Goal: Find specific page/section: Find specific page/section

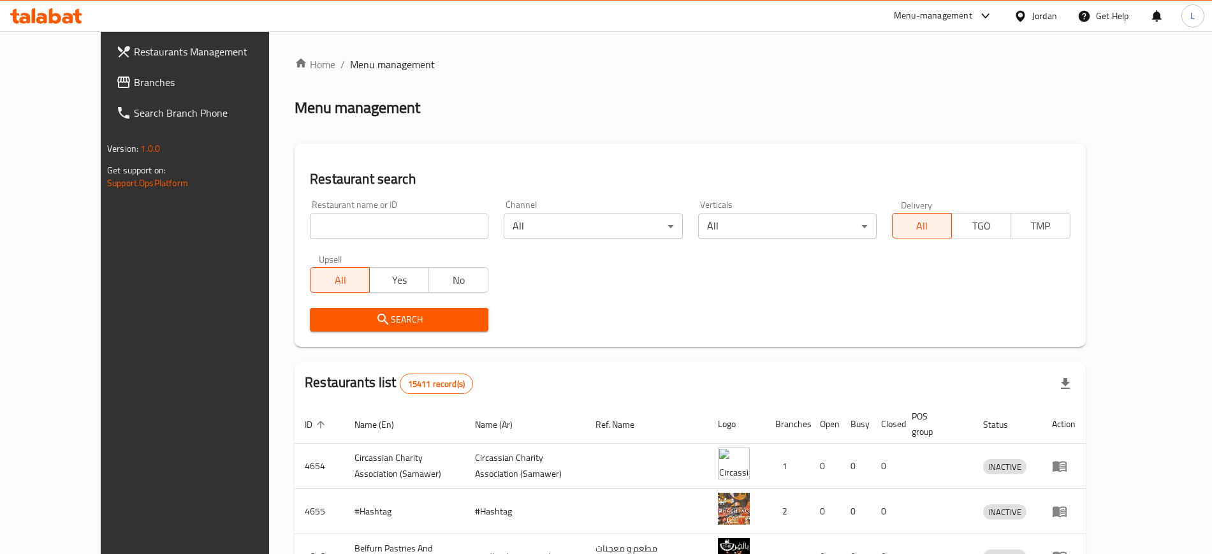
click at [951, 20] on div "Menu-management" at bounding box center [933, 15] width 78 height 15
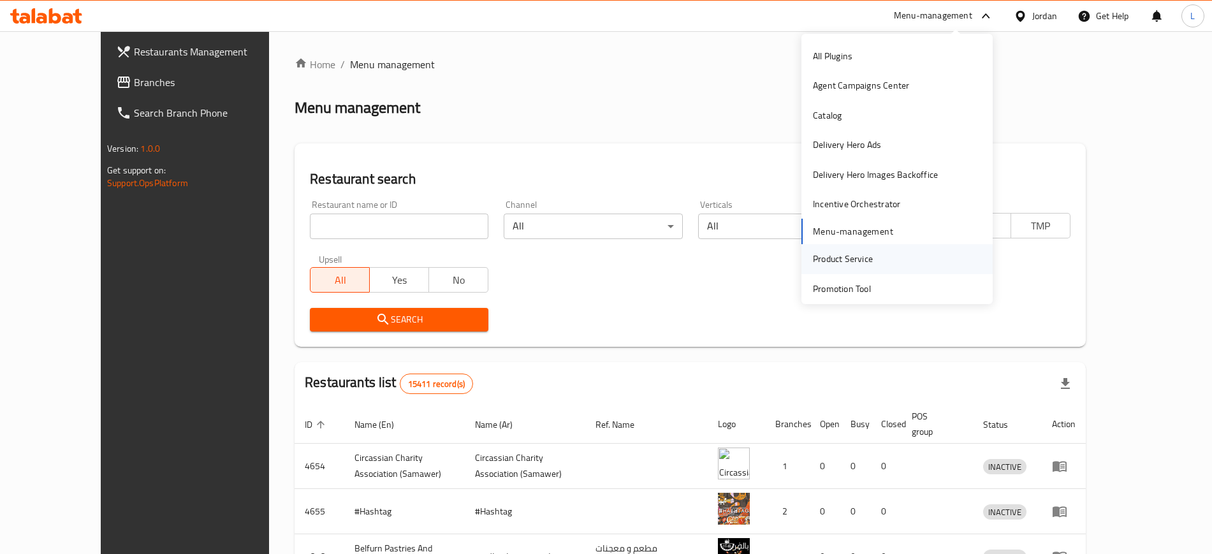
click at [840, 261] on div "Product Service" at bounding box center [843, 259] width 60 height 14
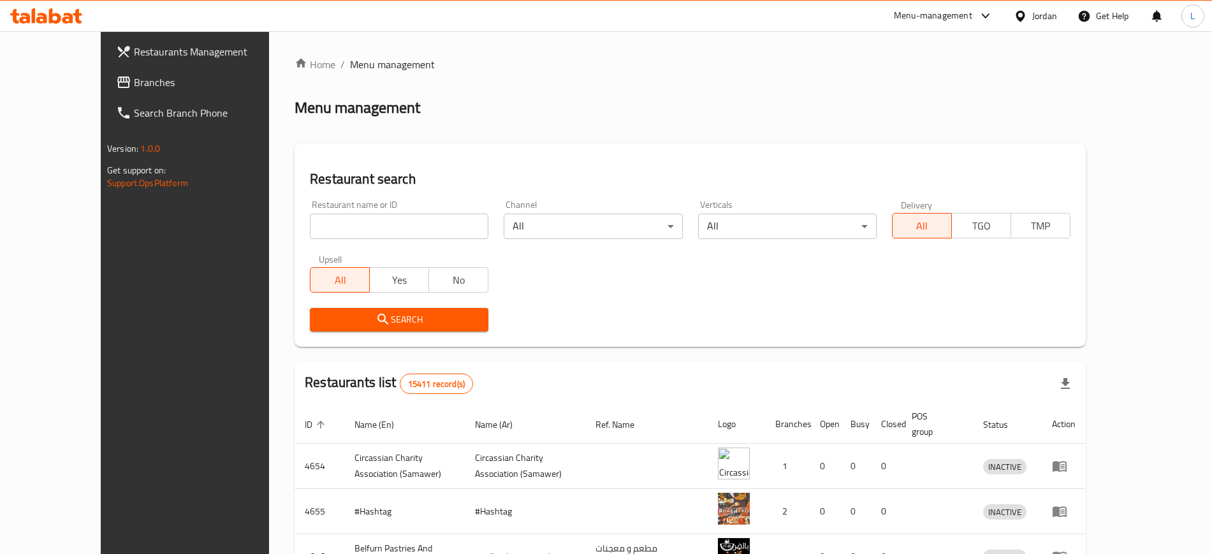
click at [934, 22] on div "Menu-management" at bounding box center [933, 15] width 78 height 15
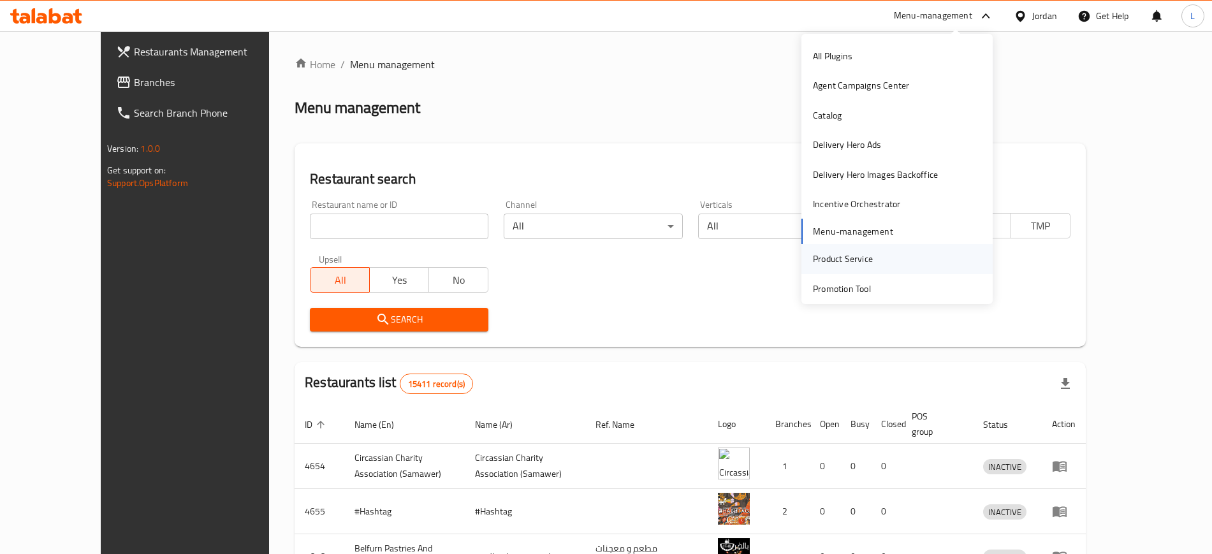
click at [842, 256] on div "Product Service" at bounding box center [843, 259] width 60 height 14
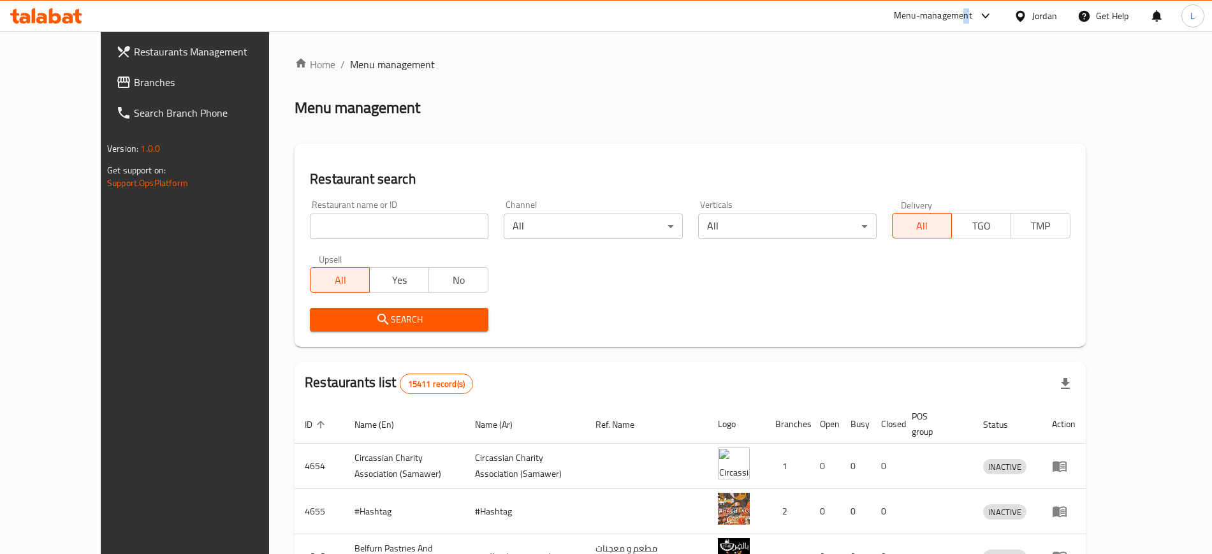
click at [965, 12] on div "Menu-management" at bounding box center [933, 15] width 78 height 15
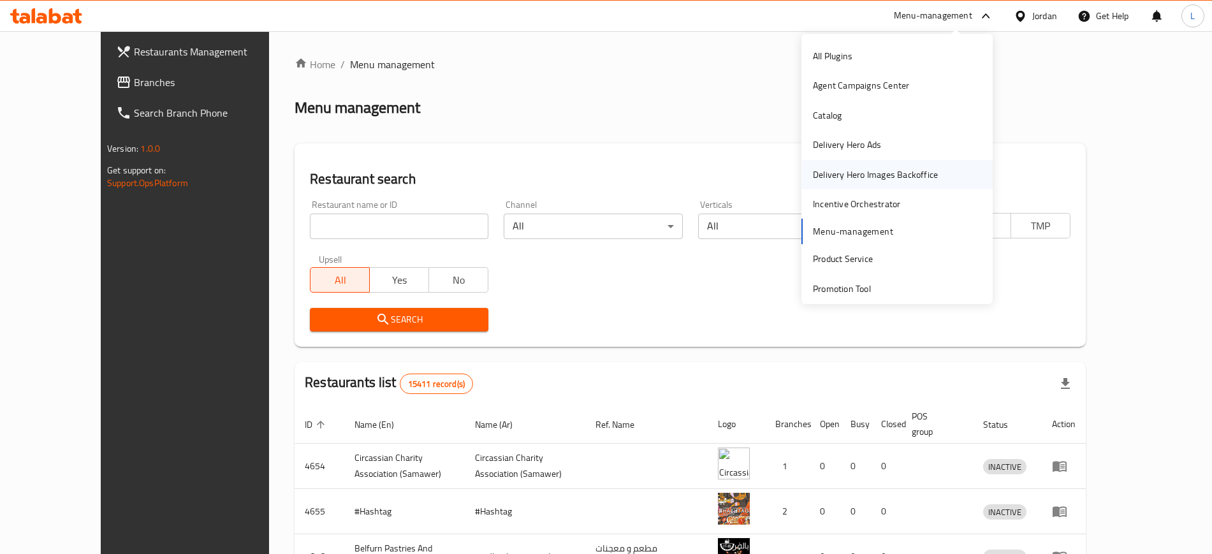
click at [858, 174] on div "Delivery Hero Images Backoffice" at bounding box center [875, 175] width 125 height 14
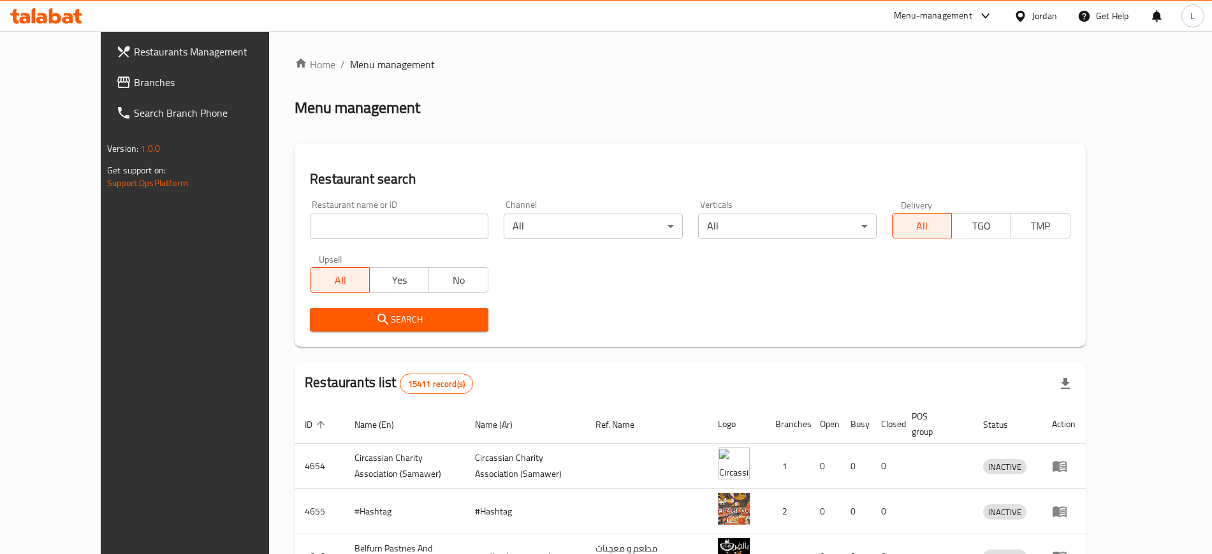
drag, startPoint x: 928, startPoint y: 20, endPoint x: 919, endPoint y: 26, distance: 10.6
click at [928, 21] on div "Menu-management" at bounding box center [933, 15] width 78 height 15
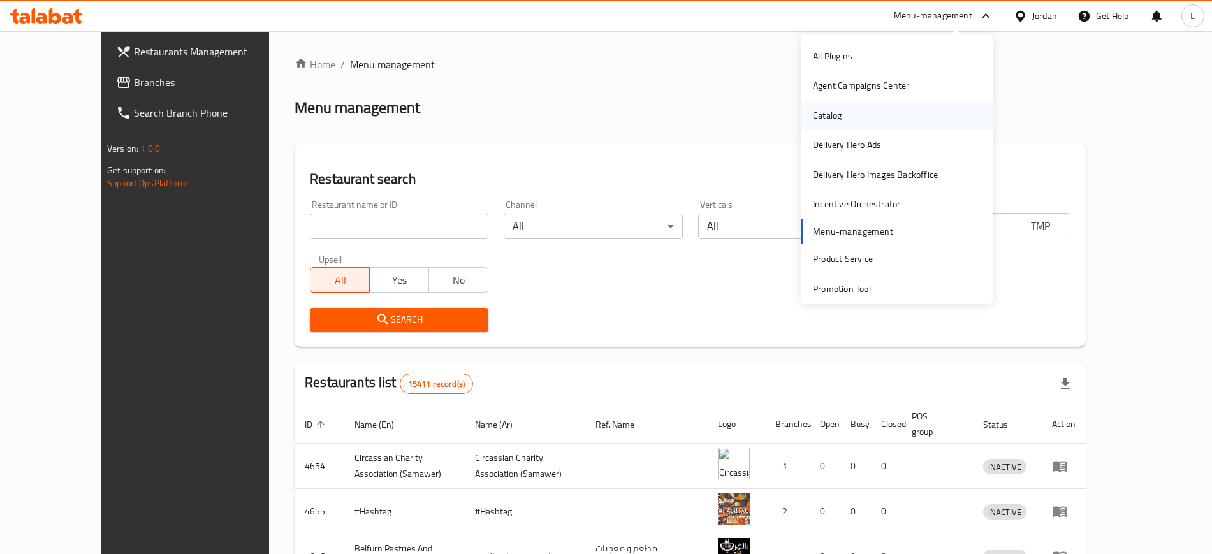
click at [853, 124] on div "Catalog" at bounding box center [896, 115] width 191 height 29
